Goal: Information Seeking & Learning: Learn about a topic

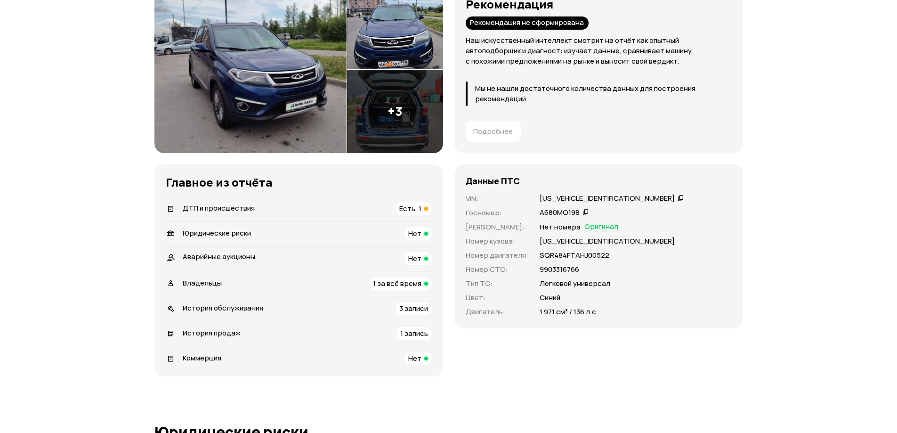
scroll to position [141, 0]
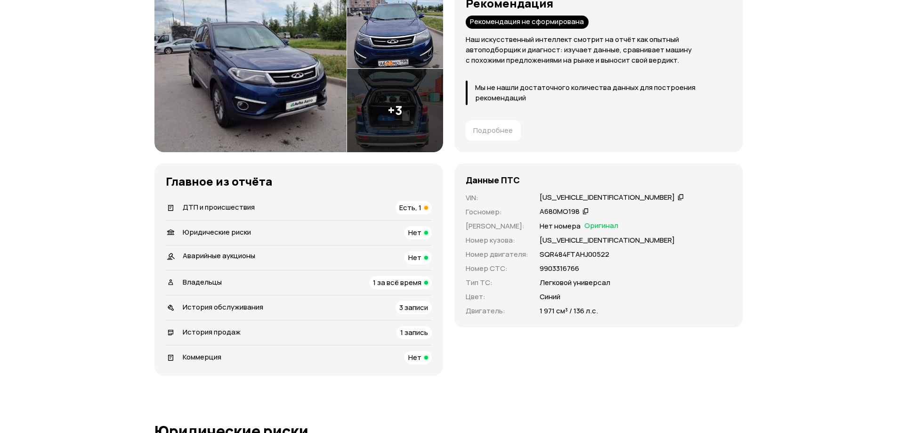
click at [237, 208] on span "ДТП и происшествия" at bounding box center [219, 207] width 72 height 10
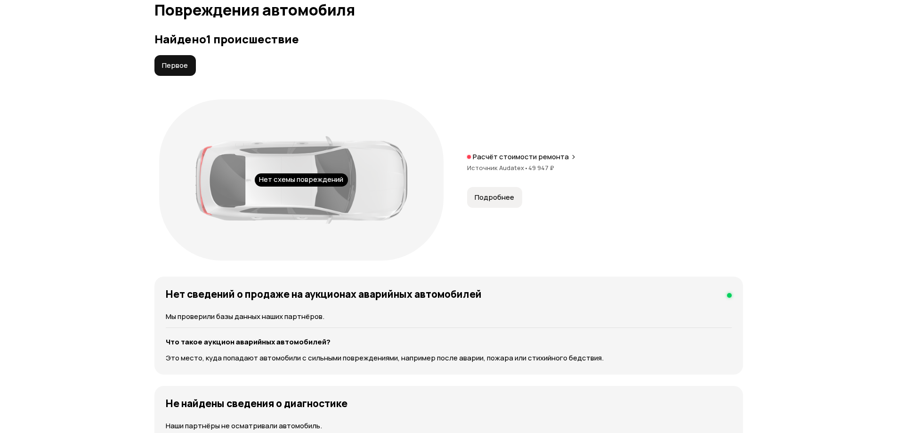
scroll to position [933, 0]
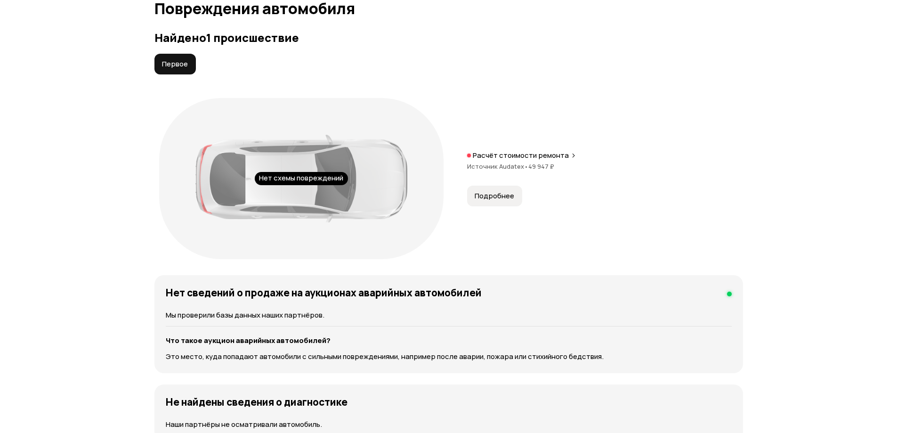
click at [180, 64] on span "Первое" at bounding box center [175, 63] width 26 height 9
click at [311, 181] on div "Нет схемы повреждений" at bounding box center [301, 178] width 93 height 13
click at [298, 166] on div at bounding box center [301, 179] width 212 height 88
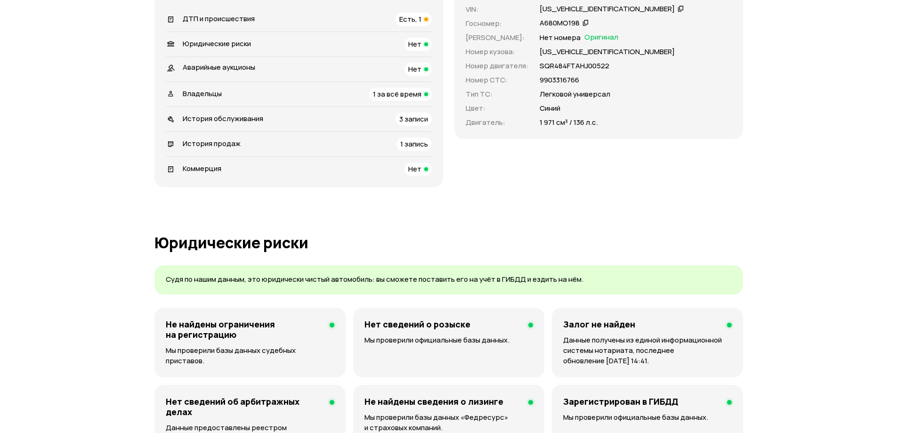
scroll to position [0, 0]
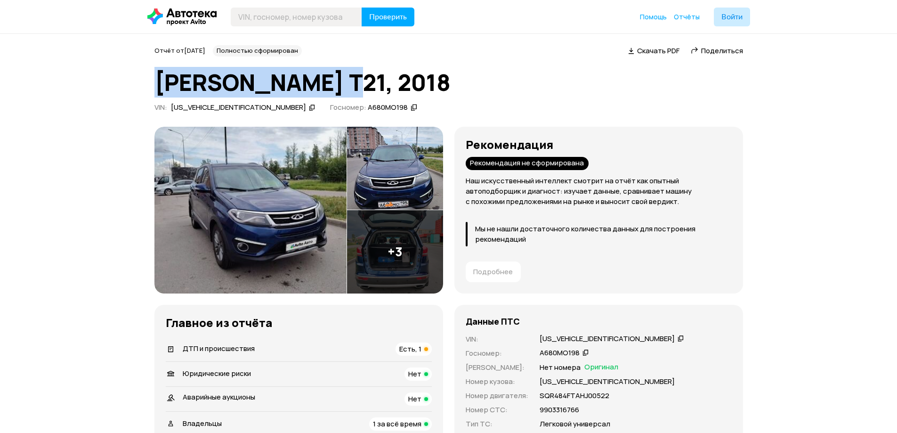
drag, startPoint x: 330, startPoint y: 76, endPoint x: 129, endPoint y: 83, distance: 200.6
click at [286, 219] on img at bounding box center [250, 210] width 192 height 167
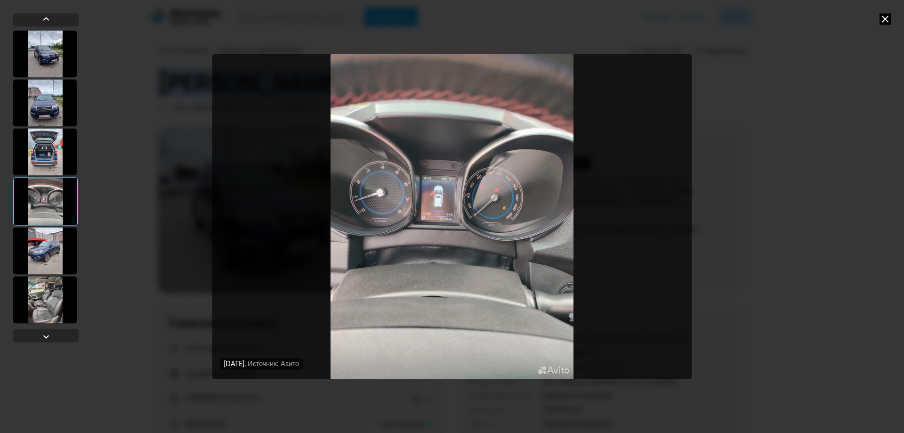
click at [882, 20] on icon at bounding box center [884, 18] width 11 height 11
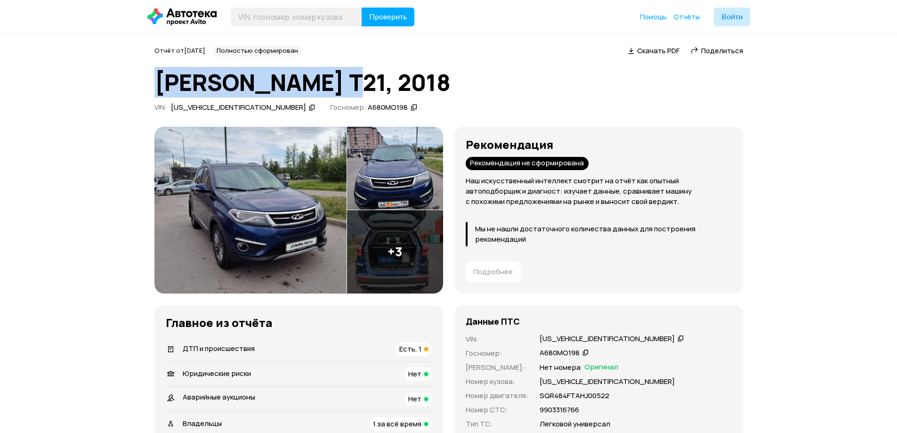
click at [389, 252] on img at bounding box center [395, 251] width 96 height 83
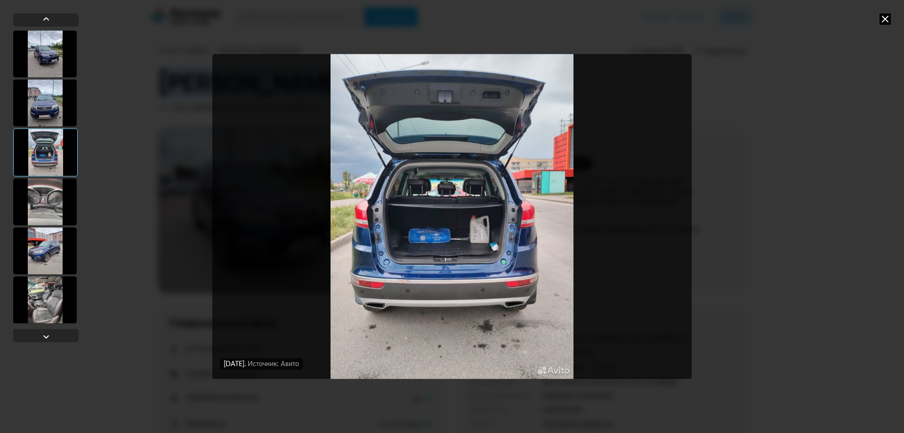
click at [878, 21] on div "[DATE] Источник: Авито [DATE] Источник: Авито [DATE] Источник: Авито [DATE] Ист…" at bounding box center [452, 216] width 904 height 433
click at [883, 20] on icon at bounding box center [884, 18] width 11 height 11
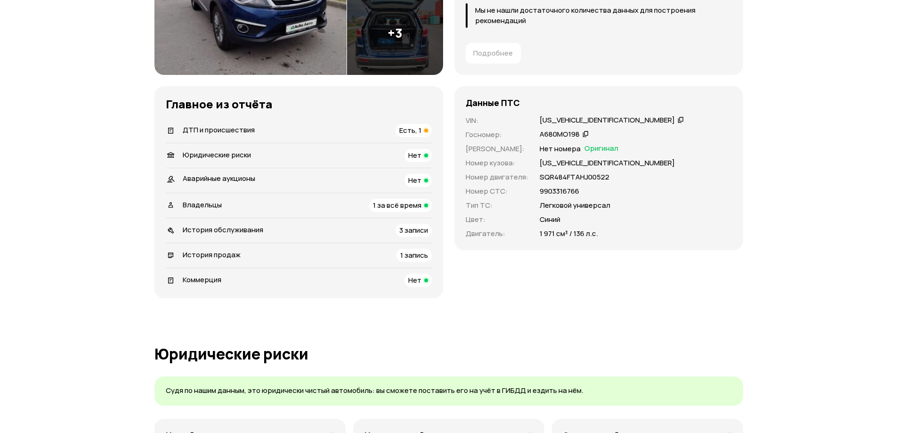
scroll to position [235, 0]
